Goal: Task Accomplishment & Management: Use online tool/utility

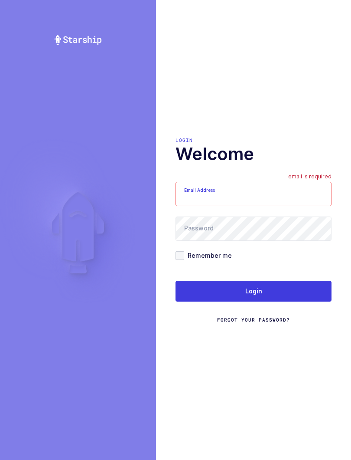
type input "[EMAIL_ADDRESS][DOMAIN_NAME]"
click at [280, 297] on button "Login" at bounding box center [254, 291] width 156 height 21
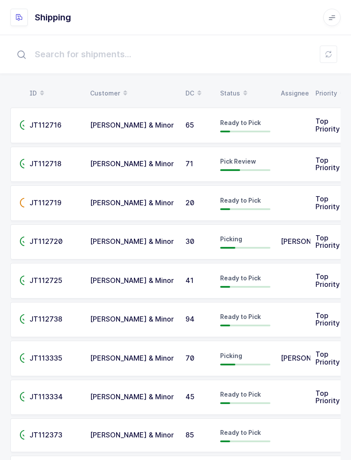
click at [236, 87] on div "Status" at bounding box center [245, 93] width 50 height 15
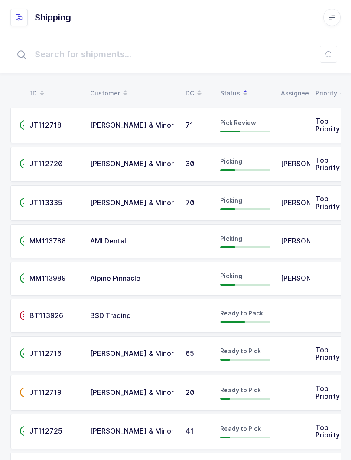
click at [275, 129] on td "Pick Review" at bounding box center [245, 126] width 61 height 36
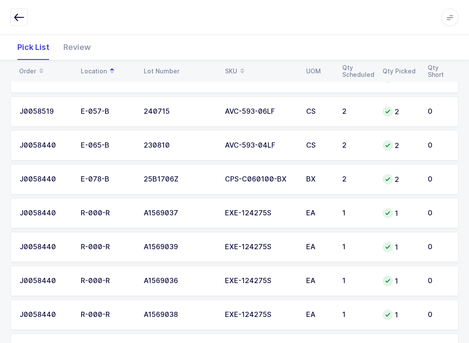
scroll to position [320, 0]
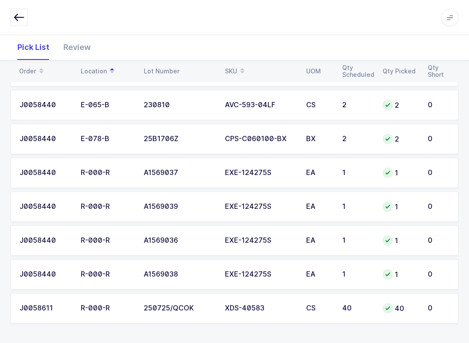
click at [81, 41] on div "Review" at bounding box center [76, 47] width 41 height 25
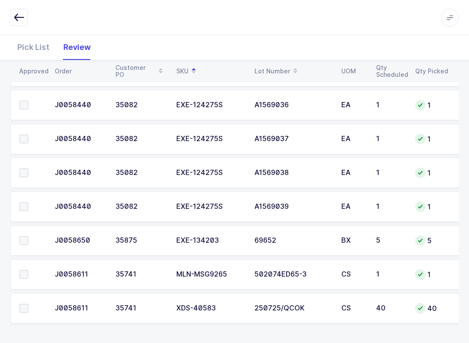
click at [28, 304] on span at bounding box center [24, 308] width 9 height 9
click at [28, 304] on input "checkbox" at bounding box center [28, 304] width 0 height 0
click at [29, 282] on td at bounding box center [29, 274] width 39 height 30
click at [23, 276] on span at bounding box center [24, 274] width 9 height 9
click at [28, 270] on input "checkbox" at bounding box center [28, 270] width 0 height 0
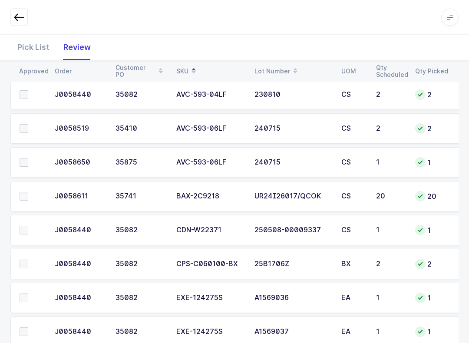
scroll to position [95, 0]
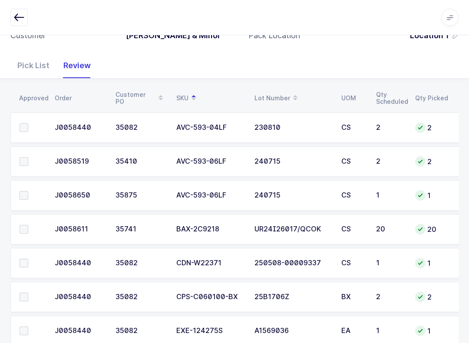
click at [23, 225] on span at bounding box center [24, 229] width 9 height 9
click at [28, 225] on input "checkbox" at bounding box center [28, 225] width 0 height 0
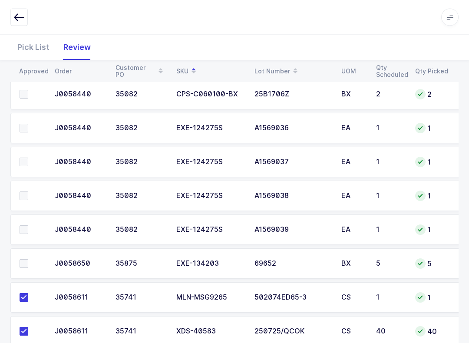
scroll to position [279, 0]
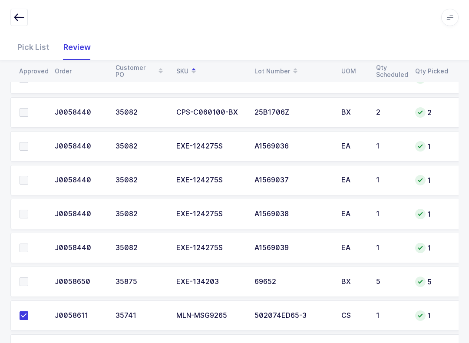
click at [20, 250] on span at bounding box center [24, 247] width 9 height 9
click at [28, 243] on input "checkbox" at bounding box center [28, 243] width 0 height 0
click at [27, 212] on span at bounding box center [24, 214] width 9 height 9
click at [28, 210] on input "checkbox" at bounding box center [28, 210] width 0 height 0
click at [27, 182] on span at bounding box center [24, 180] width 9 height 9
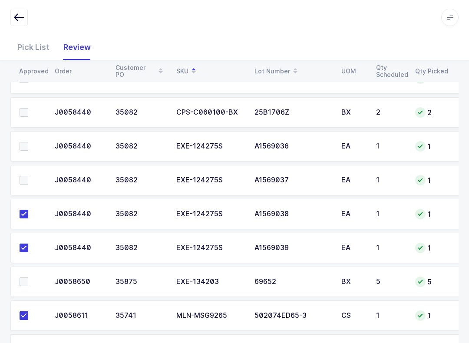
click at [28, 176] on input "checkbox" at bounding box center [28, 176] width 0 height 0
click at [26, 145] on span at bounding box center [24, 146] width 9 height 9
click at [28, 142] on input "checkbox" at bounding box center [28, 142] width 0 height 0
click at [25, 114] on span at bounding box center [24, 112] width 9 height 9
click at [28, 108] on input "checkbox" at bounding box center [28, 108] width 0 height 0
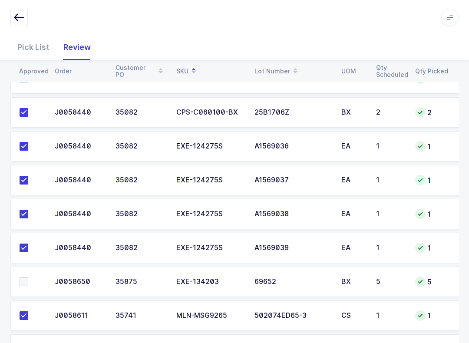
scroll to position [0, 0]
click at [25, 103] on td at bounding box center [29, 112] width 39 height 30
click at [26, 108] on span at bounding box center [24, 112] width 9 height 9
click at [28, 108] on input "checkbox" at bounding box center [28, 108] width 0 height 0
click at [30, 284] on label at bounding box center [32, 281] width 25 height 9
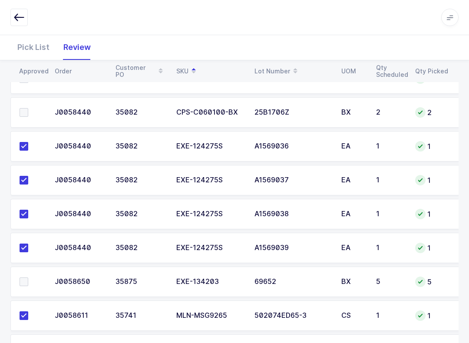
click at [28, 277] on input "checkbox" at bounding box center [28, 277] width 0 height 0
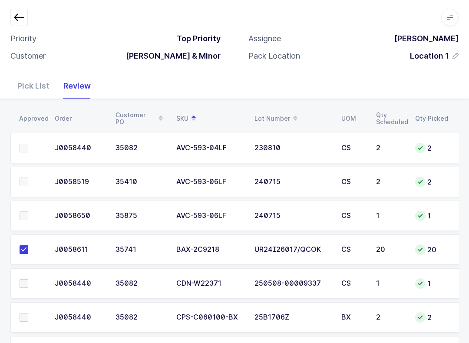
scroll to position [63, 0]
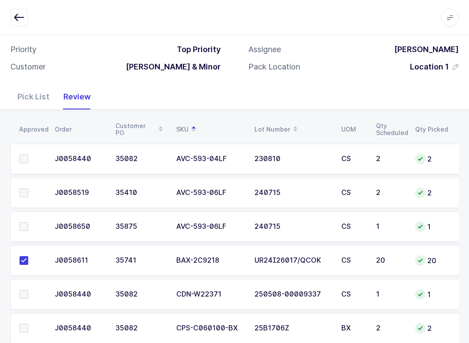
click at [25, 154] on span at bounding box center [24, 158] width 9 height 9
click at [28, 154] on input "checkbox" at bounding box center [28, 154] width 0 height 0
click at [22, 178] on td at bounding box center [29, 192] width 39 height 30
click at [25, 188] on span at bounding box center [24, 192] width 9 height 9
click at [28, 188] on input "checkbox" at bounding box center [28, 188] width 0 height 0
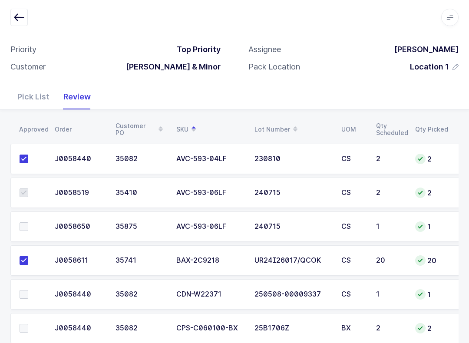
click at [28, 216] on td at bounding box center [29, 226] width 39 height 30
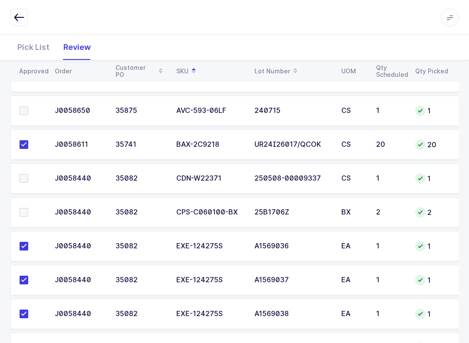
scroll to position [223, 0]
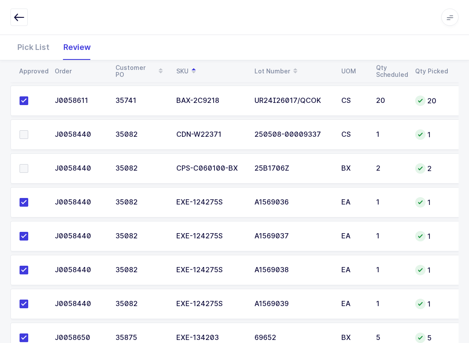
click at [28, 164] on label at bounding box center [32, 168] width 25 height 9
click at [28, 164] on input "checkbox" at bounding box center [28, 164] width 0 height 0
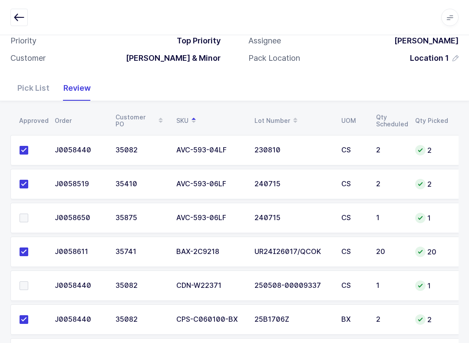
scroll to position [79, 0]
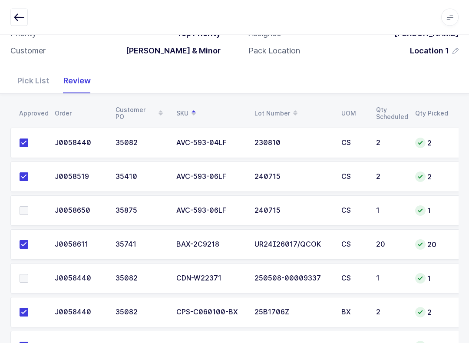
click at [24, 271] on td at bounding box center [29, 278] width 39 height 30
click at [20, 275] on span at bounding box center [24, 278] width 9 height 9
click at [28, 274] on input "checkbox" at bounding box center [28, 274] width 0 height 0
click at [26, 211] on span at bounding box center [24, 210] width 9 height 9
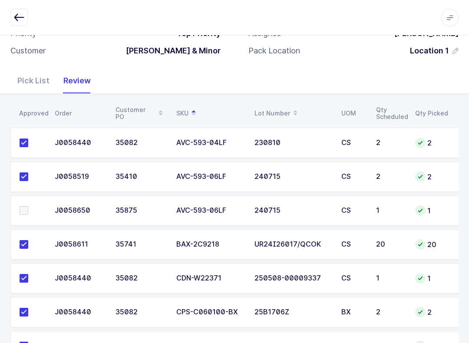
click at [28, 206] on input "checkbox" at bounding box center [28, 206] width 0 height 0
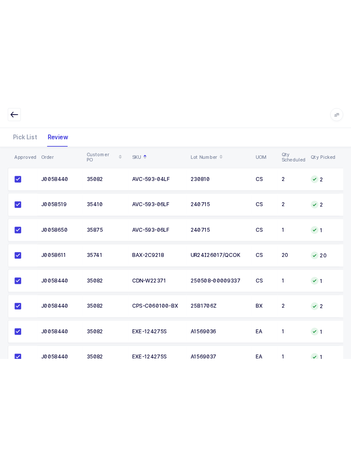
scroll to position [0, 0]
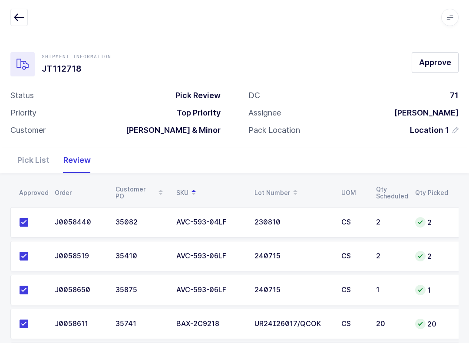
click at [351, 61] on span "Approve" at bounding box center [435, 62] width 32 height 11
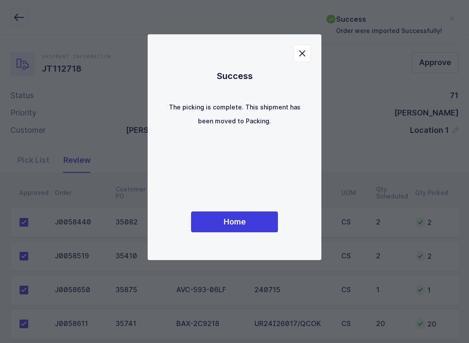
click at [259, 214] on button "Home" at bounding box center [234, 221] width 87 height 21
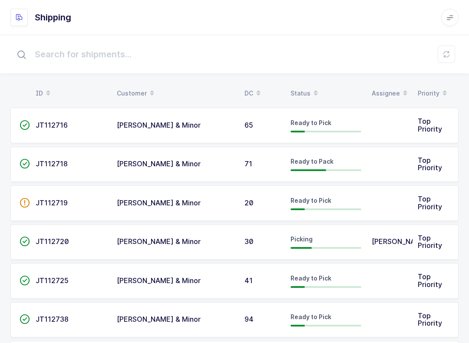
click at [307, 95] on div "Status" at bounding box center [325, 93] width 71 height 15
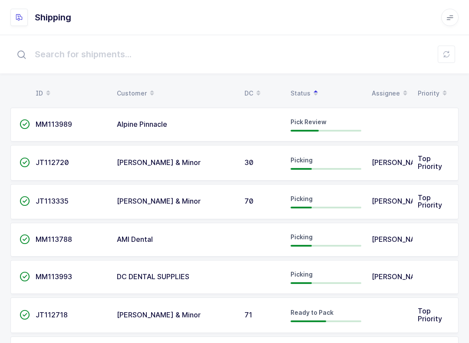
click at [225, 130] on td "Alpine Pinnacle" at bounding box center [175, 125] width 128 height 34
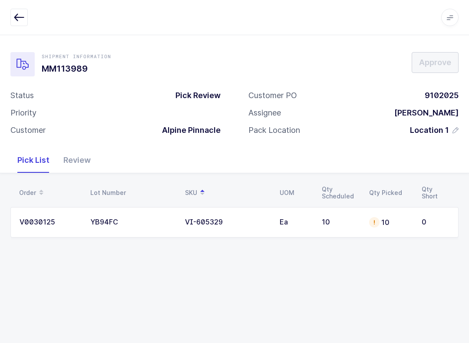
click at [235, 229] on td "VI-605329" at bounding box center [227, 222] width 95 height 30
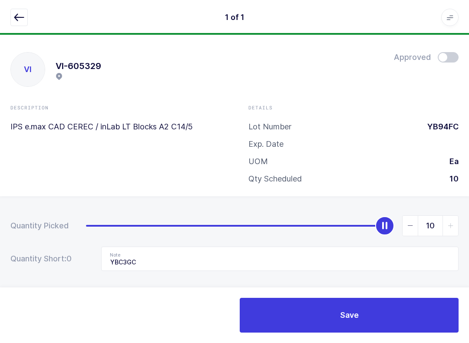
click at [18, 17] on icon "button" at bounding box center [19, 17] width 10 height 10
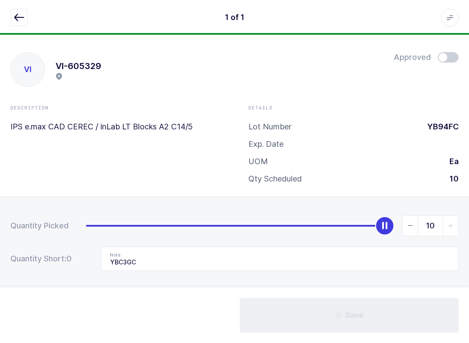
click at [13, 7] on div "1 of 1 Apps Core Warehouse Admin Mission Control Purchasing Baltazar N. Logout …" at bounding box center [234, 17] width 469 height 35
click at [17, 16] on icon "button" at bounding box center [19, 17] width 10 height 10
click at [11, 22] on button "button" at bounding box center [18, 17] width 17 height 17
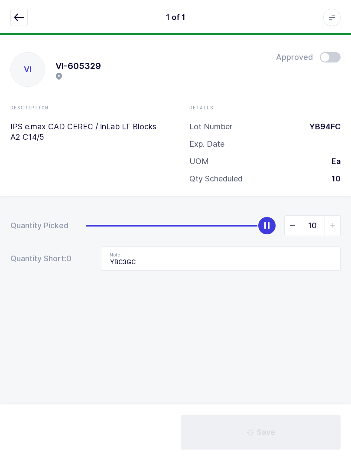
scroll to position [9, 0]
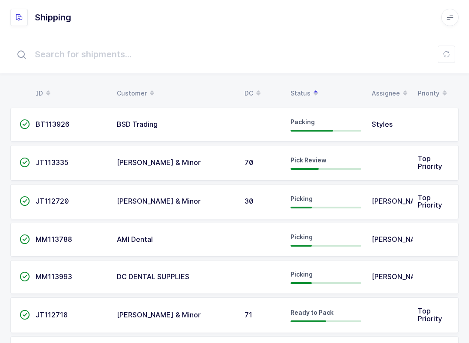
click at [274, 165] on div "70" at bounding box center [262, 163] width 36 height 8
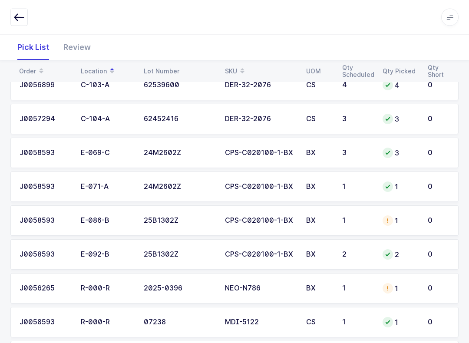
scroll to position [422, 0]
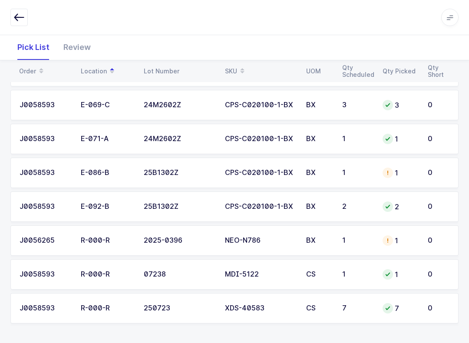
click at [68, 47] on div "Review" at bounding box center [76, 47] width 41 height 25
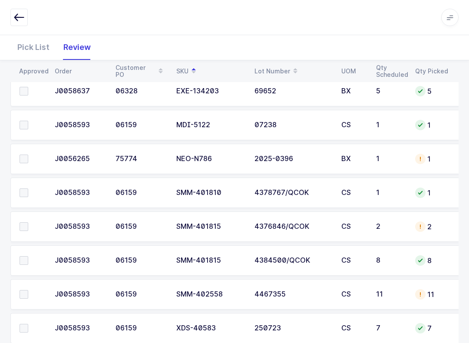
click at [20, 290] on span at bounding box center [24, 294] width 9 height 9
click at [28, 290] on input "checkbox" at bounding box center [28, 290] width 0 height 0
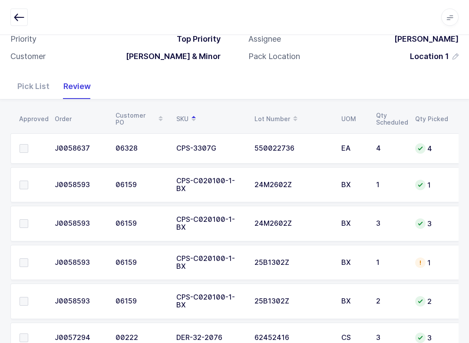
scroll to position [56, 0]
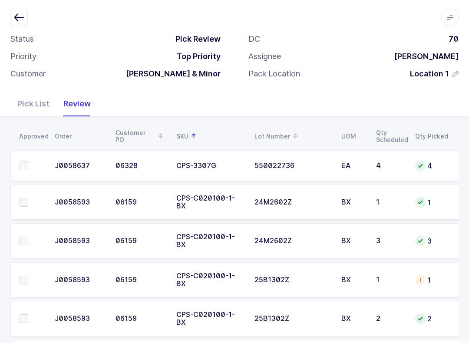
click at [23, 275] on span at bounding box center [24, 279] width 9 height 9
click at [28, 275] on input "checkbox" at bounding box center [28, 275] width 0 height 0
click at [20, 236] on span at bounding box center [24, 240] width 9 height 9
click at [28, 236] on input "checkbox" at bounding box center [28, 236] width 0 height 0
click at [28, 208] on td at bounding box center [29, 202] width 39 height 36
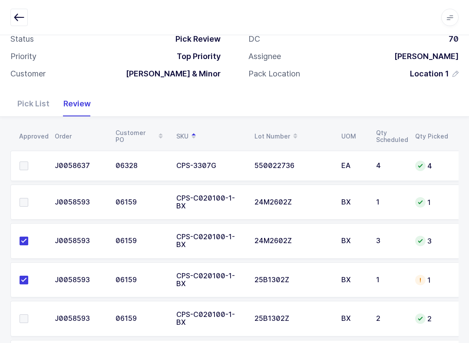
click at [26, 199] on span at bounding box center [24, 202] width 9 height 9
click at [28, 198] on input "checkbox" at bounding box center [28, 198] width 0 height 0
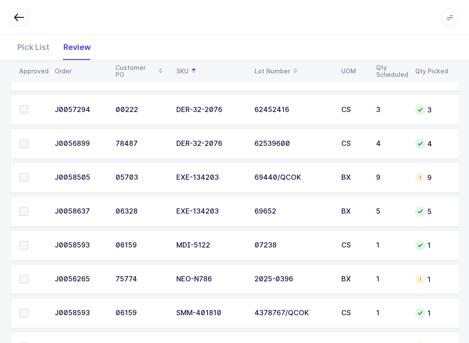
scroll to position [329, 0]
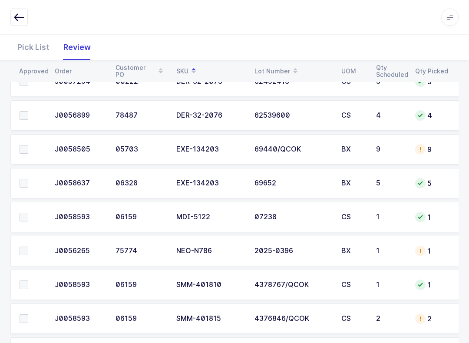
click at [16, 202] on td at bounding box center [29, 217] width 39 height 30
click at [26, 213] on span at bounding box center [24, 217] width 9 height 9
click at [28, 213] on input "checkbox" at bounding box center [28, 213] width 0 height 0
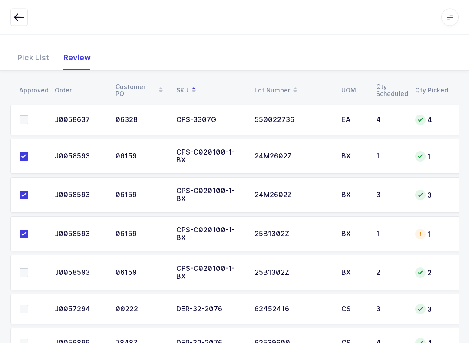
scroll to position [125, 0]
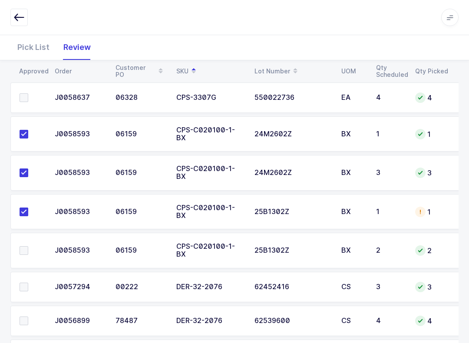
click at [29, 246] on label at bounding box center [32, 250] width 25 height 9
click at [28, 246] on input "checkbox" at bounding box center [28, 246] width 0 height 0
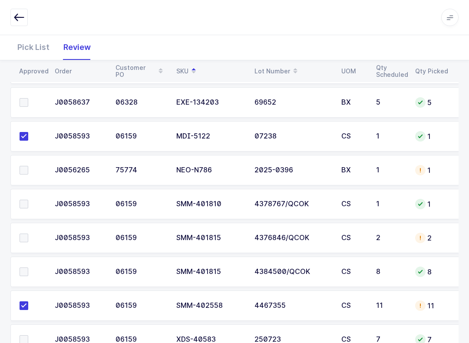
scroll to position [403, 0]
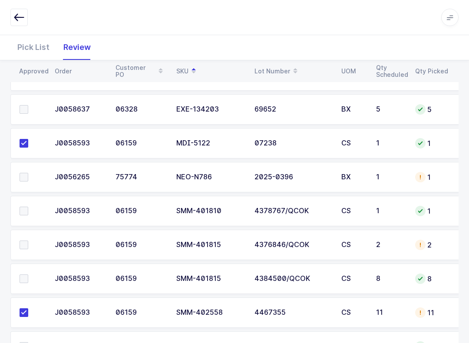
click at [27, 162] on td at bounding box center [29, 177] width 39 height 30
click at [29, 173] on label at bounding box center [32, 177] width 25 height 9
click at [28, 173] on input "checkbox" at bounding box center [28, 173] width 0 height 0
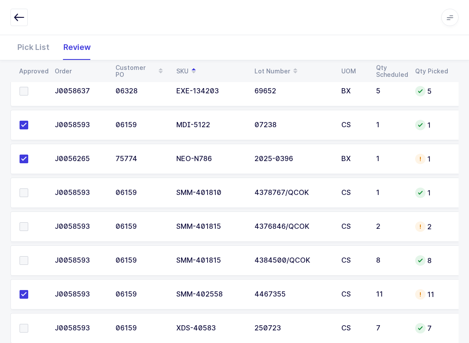
click at [26, 324] on span at bounding box center [24, 328] width 9 height 9
click at [28, 324] on input "checkbox" at bounding box center [28, 324] width 0 height 0
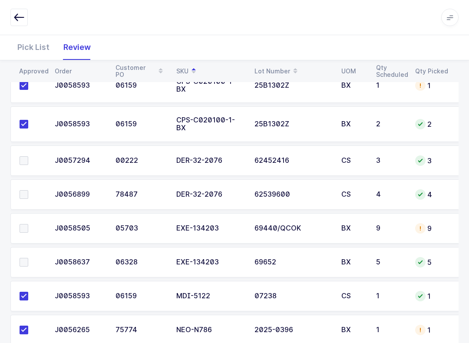
scroll to position [236, 0]
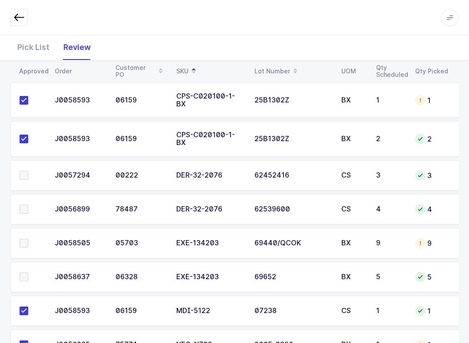
click at [26, 228] on td at bounding box center [29, 243] width 39 height 30
click at [22, 262] on td at bounding box center [29, 277] width 39 height 30
click at [23, 228] on td at bounding box center [29, 243] width 39 height 30
click at [23, 272] on span at bounding box center [24, 276] width 9 height 9
click at [28, 272] on input "checkbox" at bounding box center [28, 272] width 0 height 0
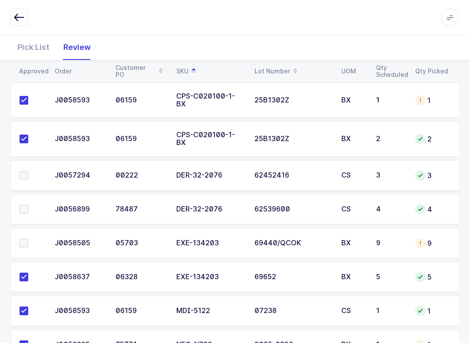
click at [22, 239] on span at bounding box center [24, 243] width 9 height 9
click at [28, 239] on input "checkbox" at bounding box center [28, 239] width 0 height 0
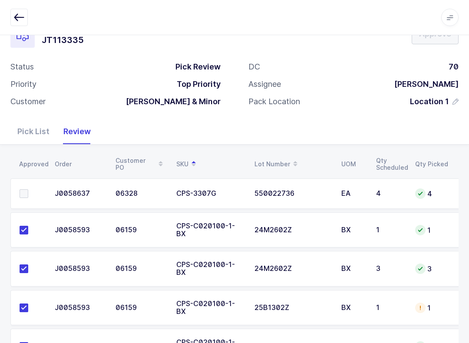
scroll to position [22, 0]
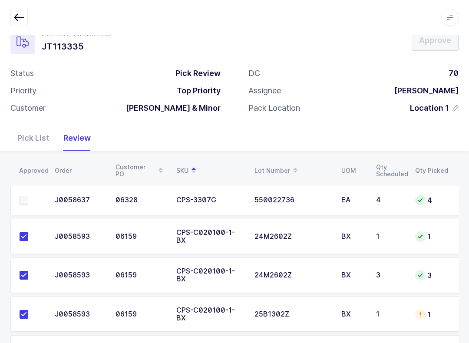
click at [25, 201] on span at bounding box center [24, 200] width 9 height 9
click at [28, 196] on input "checkbox" at bounding box center [28, 196] width 0 height 0
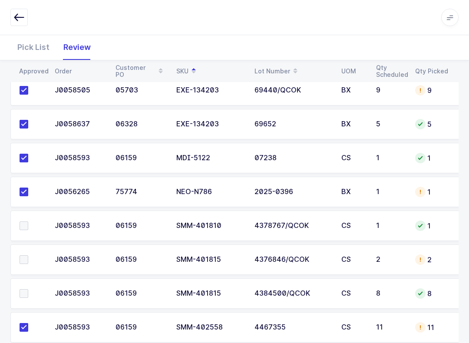
scroll to position [422, 0]
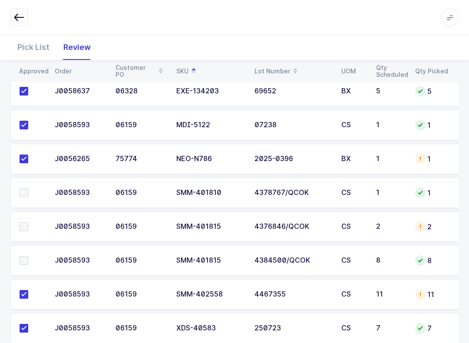
click at [28, 256] on span at bounding box center [24, 260] width 9 height 9
click at [28, 256] on input "checkbox" at bounding box center [28, 256] width 0 height 0
click at [27, 222] on span at bounding box center [24, 226] width 9 height 9
click at [28, 222] on input "checkbox" at bounding box center [28, 222] width 0 height 0
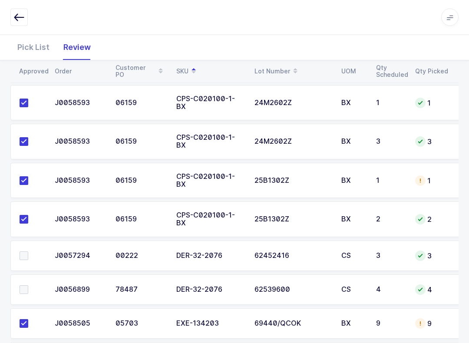
scroll to position [150, 0]
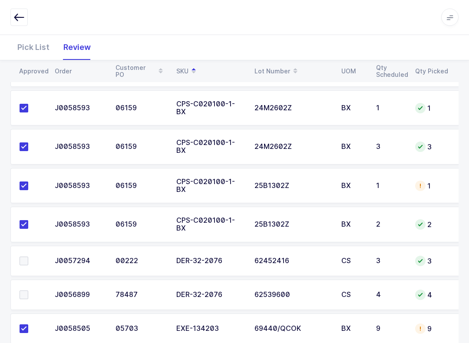
click at [32, 291] on label at bounding box center [32, 295] width 25 height 9
click at [28, 291] on input "checkbox" at bounding box center [28, 291] width 0 height 0
click at [27, 256] on span at bounding box center [24, 260] width 9 height 9
click at [28, 256] on input "checkbox" at bounding box center [28, 256] width 0 height 0
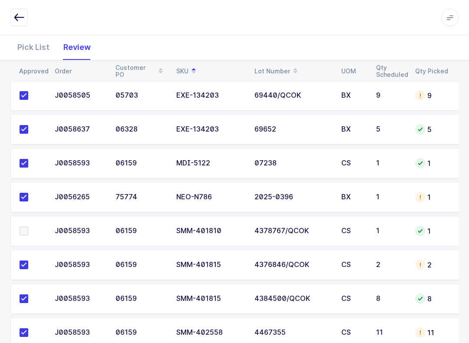
scroll to position [400, 0]
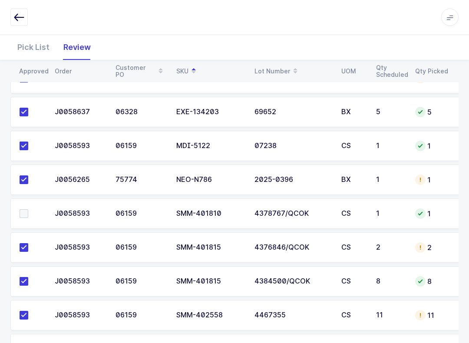
click at [29, 210] on label at bounding box center [32, 214] width 25 height 9
click at [28, 210] on input "checkbox" at bounding box center [28, 210] width 0 height 0
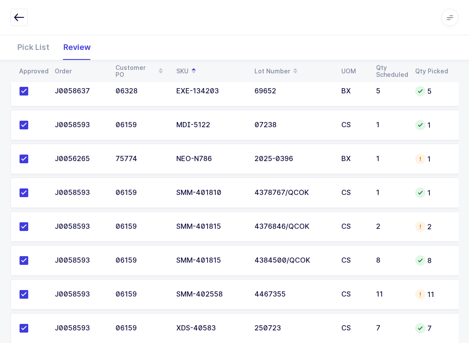
scroll to position [305, 0]
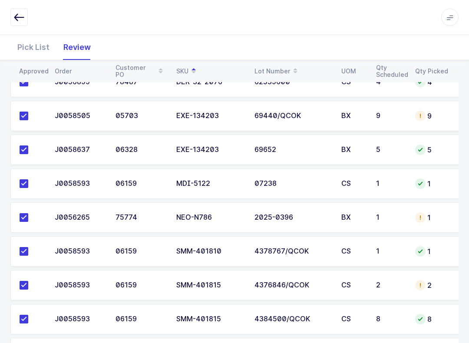
click at [26, 18] on button "button" at bounding box center [18, 17] width 17 height 17
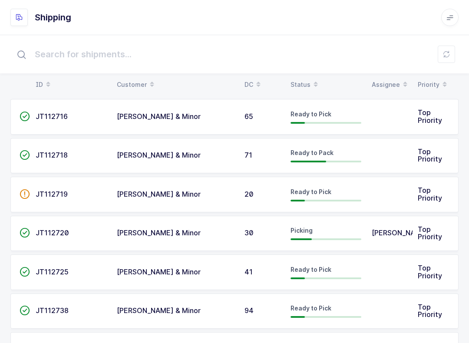
click at [305, 88] on div "Status" at bounding box center [325, 84] width 71 height 15
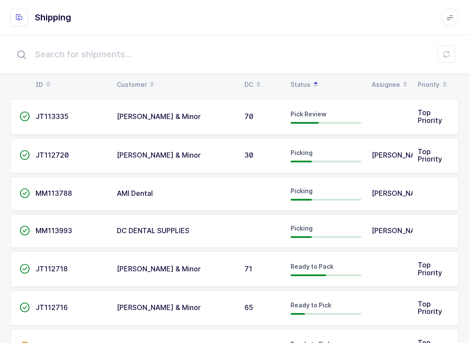
click at [330, 117] on div "Pick Review" at bounding box center [325, 117] width 71 height 14
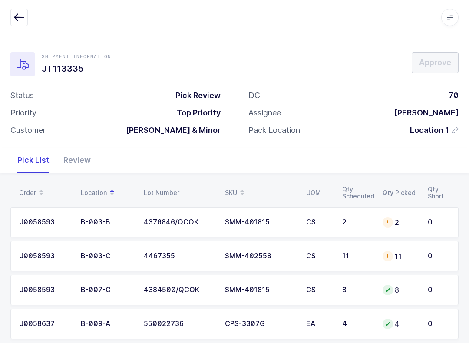
click at [71, 161] on div "Review" at bounding box center [76, 159] width 41 height 25
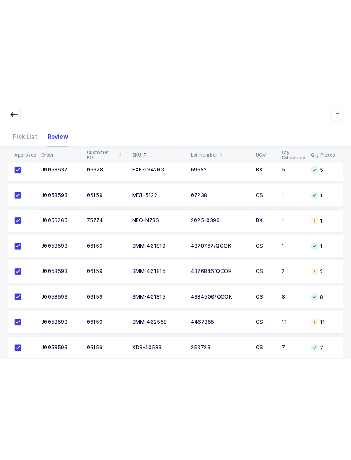
scroll to position [305, 0]
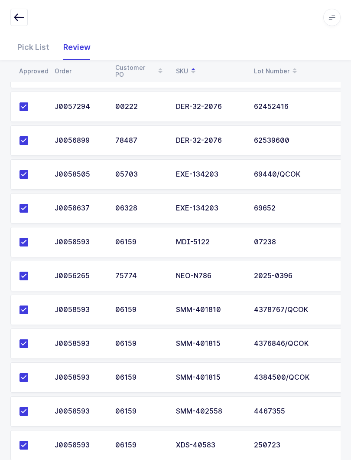
click at [17, 15] on icon "button" at bounding box center [19, 17] width 10 height 10
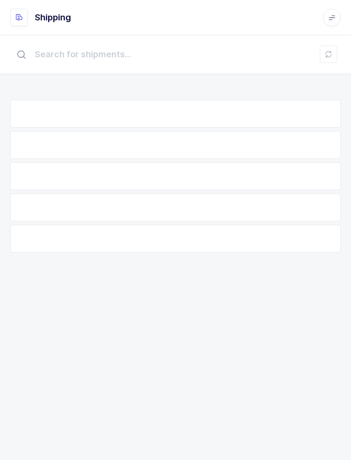
scroll to position [9, 0]
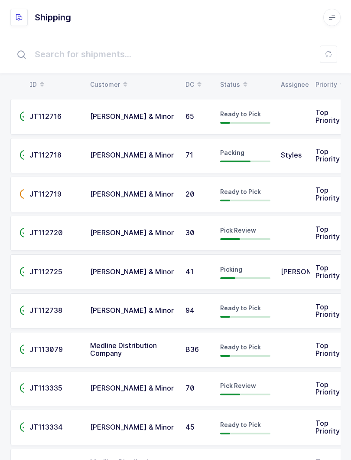
click at [334, 53] on button at bounding box center [328, 54] width 17 height 17
click at [232, 85] on div "Status" at bounding box center [245, 84] width 50 height 15
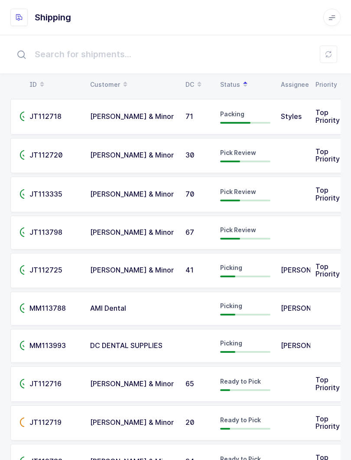
click at [254, 155] on span "Pick Review" at bounding box center [238, 152] width 36 height 7
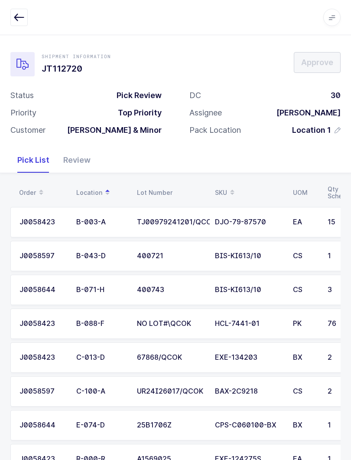
click at [76, 152] on div "Review" at bounding box center [76, 159] width 41 height 25
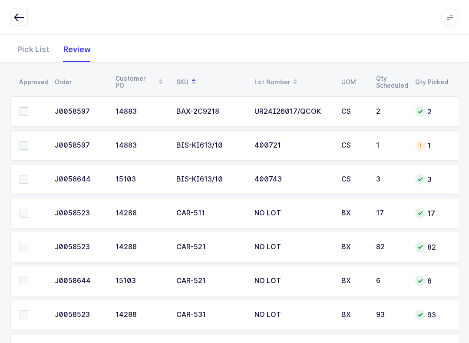
scroll to position [146, 0]
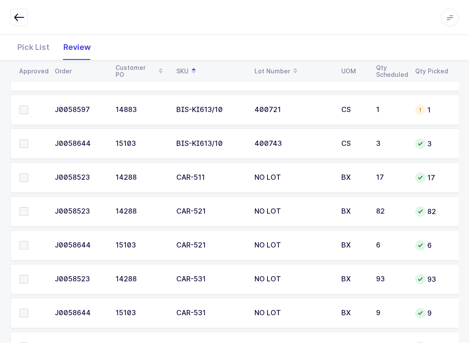
click at [28, 236] on td at bounding box center [29, 245] width 39 height 30
click at [25, 207] on span at bounding box center [24, 211] width 9 height 9
click at [28, 207] on input "checkbox" at bounding box center [28, 207] width 0 height 0
click at [23, 244] on span at bounding box center [24, 245] width 9 height 9
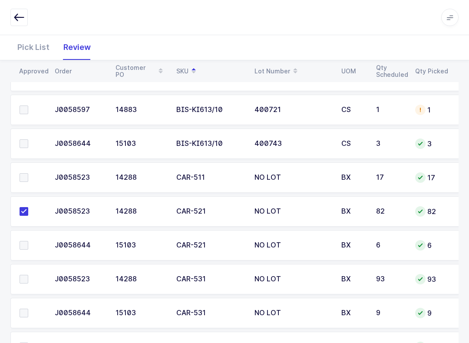
click at [28, 241] on input "checkbox" at bounding box center [28, 241] width 0 height 0
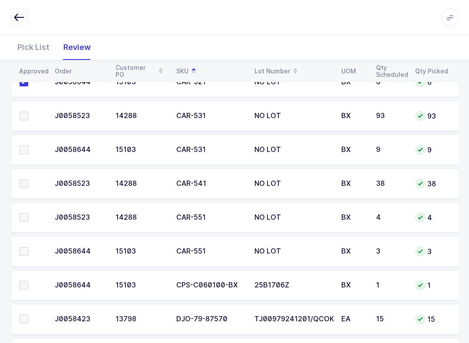
scroll to position [312, 0]
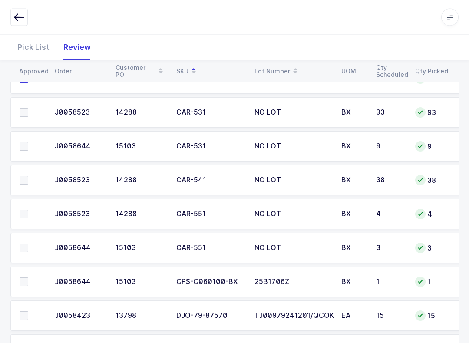
click at [26, 212] on span at bounding box center [24, 214] width 9 height 9
click at [28, 210] on input "checkbox" at bounding box center [28, 210] width 0 height 0
click at [24, 250] on span at bounding box center [24, 247] width 9 height 9
click at [28, 243] on input "checkbox" at bounding box center [28, 243] width 0 height 0
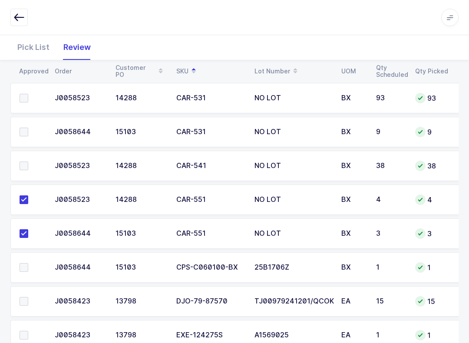
scroll to position [327, 0]
click at [29, 267] on label at bounding box center [32, 267] width 25 height 9
click at [28, 263] on input "checkbox" at bounding box center [28, 263] width 0 height 0
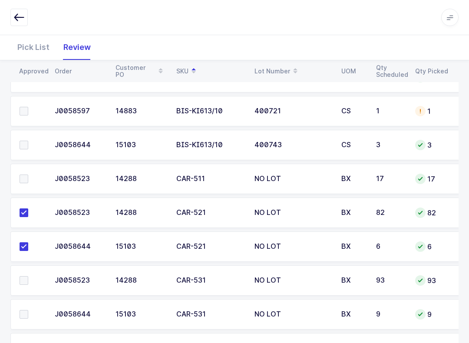
scroll to position [115, 0]
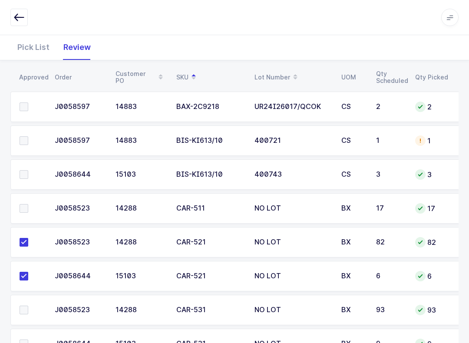
click at [29, 207] on label at bounding box center [32, 208] width 25 height 9
click at [28, 204] on input "checkbox" at bounding box center [28, 204] width 0 height 0
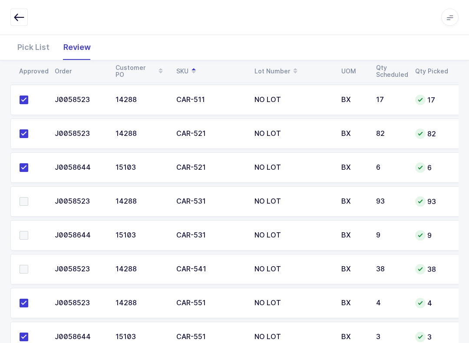
scroll to position [224, 0]
click at [29, 228] on td at bounding box center [29, 235] width 39 height 30
click at [21, 198] on span at bounding box center [24, 201] width 9 height 9
click at [28, 197] on input "checkbox" at bounding box center [28, 197] width 0 height 0
click at [25, 233] on span at bounding box center [24, 235] width 9 height 9
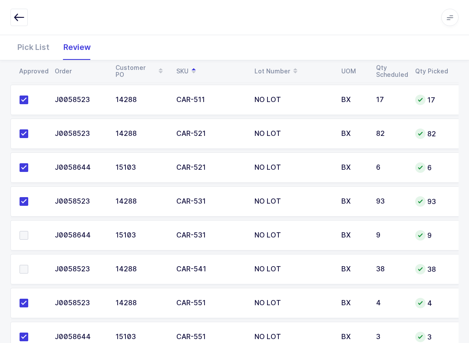
click at [28, 231] on input "checkbox" at bounding box center [28, 231] width 0 height 0
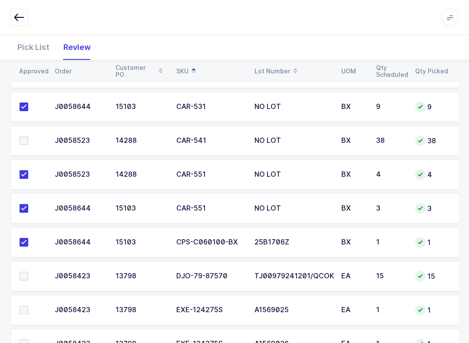
scroll to position [351, 0]
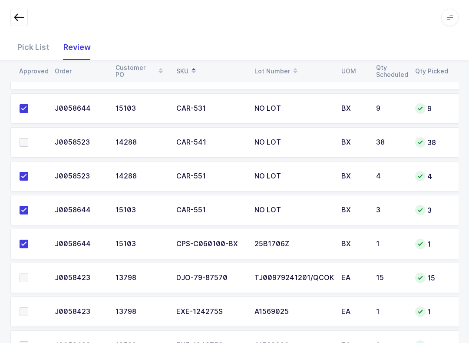
click at [26, 139] on span at bounding box center [24, 142] width 9 height 9
click at [28, 138] on input "checkbox" at bounding box center [28, 138] width 0 height 0
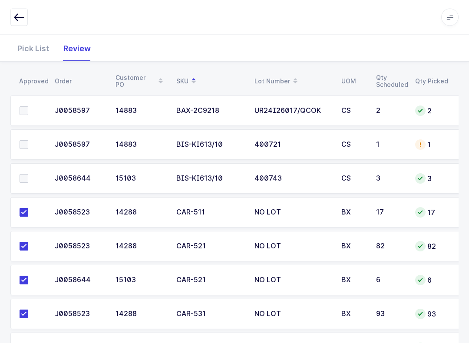
scroll to position [72, 0]
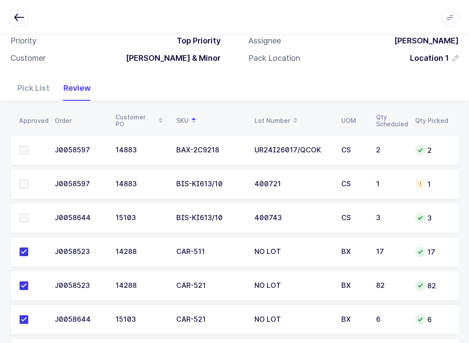
click at [33, 180] on label at bounding box center [32, 184] width 25 height 9
click at [28, 180] on input "checkbox" at bounding box center [28, 180] width 0 height 0
click at [27, 219] on span at bounding box center [24, 217] width 9 height 9
click at [28, 213] on input "checkbox" at bounding box center [28, 213] width 0 height 0
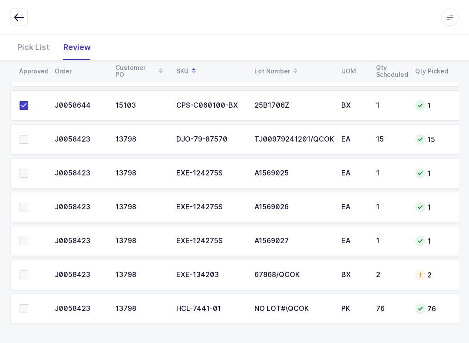
scroll to position [488, 0]
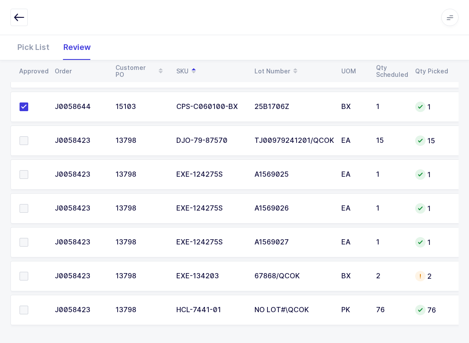
click at [21, 234] on td at bounding box center [29, 242] width 39 height 30
click at [30, 208] on label at bounding box center [32, 208] width 25 height 9
click at [28, 204] on input "checkbox" at bounding box center [28, 204] width 0 height 0
click at [34, 235] on td at bounding box center [29, 242] width 39 height 30
click at [27, 244] on span at bounding box center [24, 242] width 9 height 9
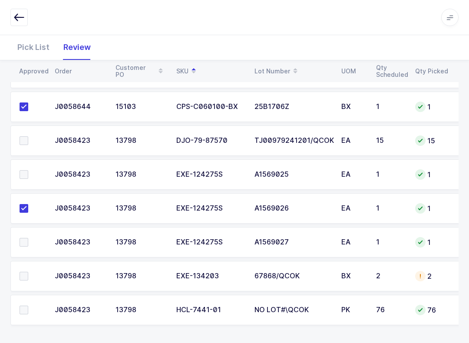
click at [28, 238] on input "checkbox" at bounding box center [28, 238] width 0 height 0
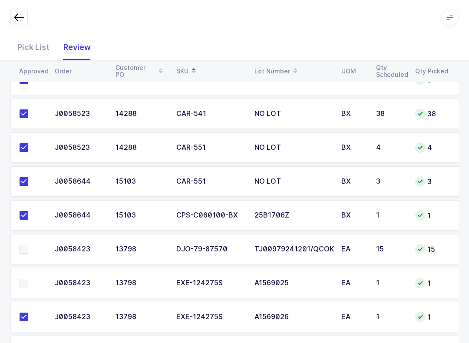
scroll to position [388, 0]
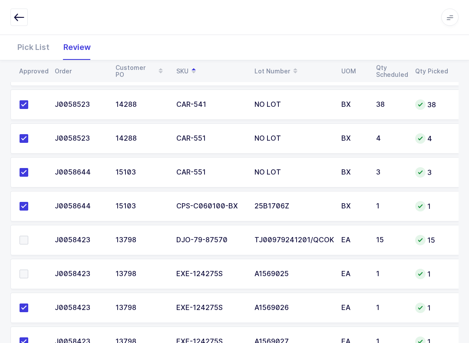
click at [28, 282] on td at bounding box center [29, 274] width 39 height 30
click at [24, 266] on td at bounding box center [29, 274] width 39 height 30
click at [26, 270] on span at bounding box center [24, 274] width 9 height 9
click at [28, 270] on input "checkbox" at bounding box center [28, 270] width 0 height 0
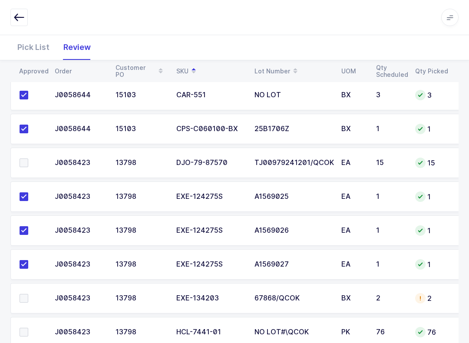
scroll to position [489, 0]
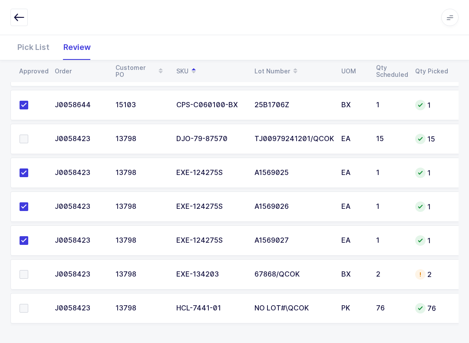
click at [32, 276] on label at bounding box center [32, 274] width 25 height 9
click at [28, 270] on input "checkbox" at bounding box center [28, 270] width 0 height 0
click at [28, 138] on span at bounding box center [24, 138] width 9 height 9
click at [28, 134] on input "checkbox" at bounding box center [28, 134] width 0 height 0
click at [25, 306] on span at bounding box center [24, 308] width 9 height 9
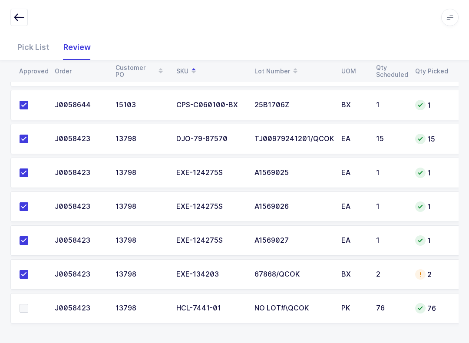
click at [28, 304] on input "checkbox" at bounding box center [28, 304] width 0 height 0
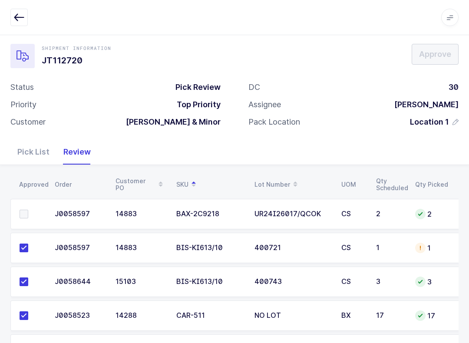
scroll to position [0, 0]
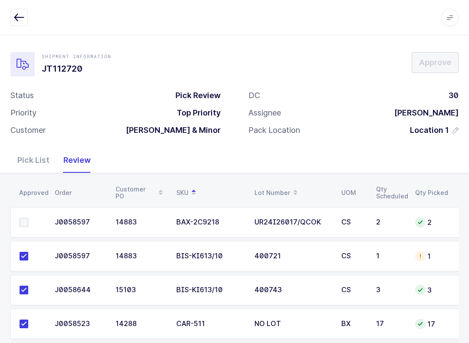
click at [27, 222] on span at bounding box center [24, 222] width 9 height 9
click at [28, 218] on input "checkbox" at bounding box center [28, 218] width 0 height 0
